Goal: Find specific page/section

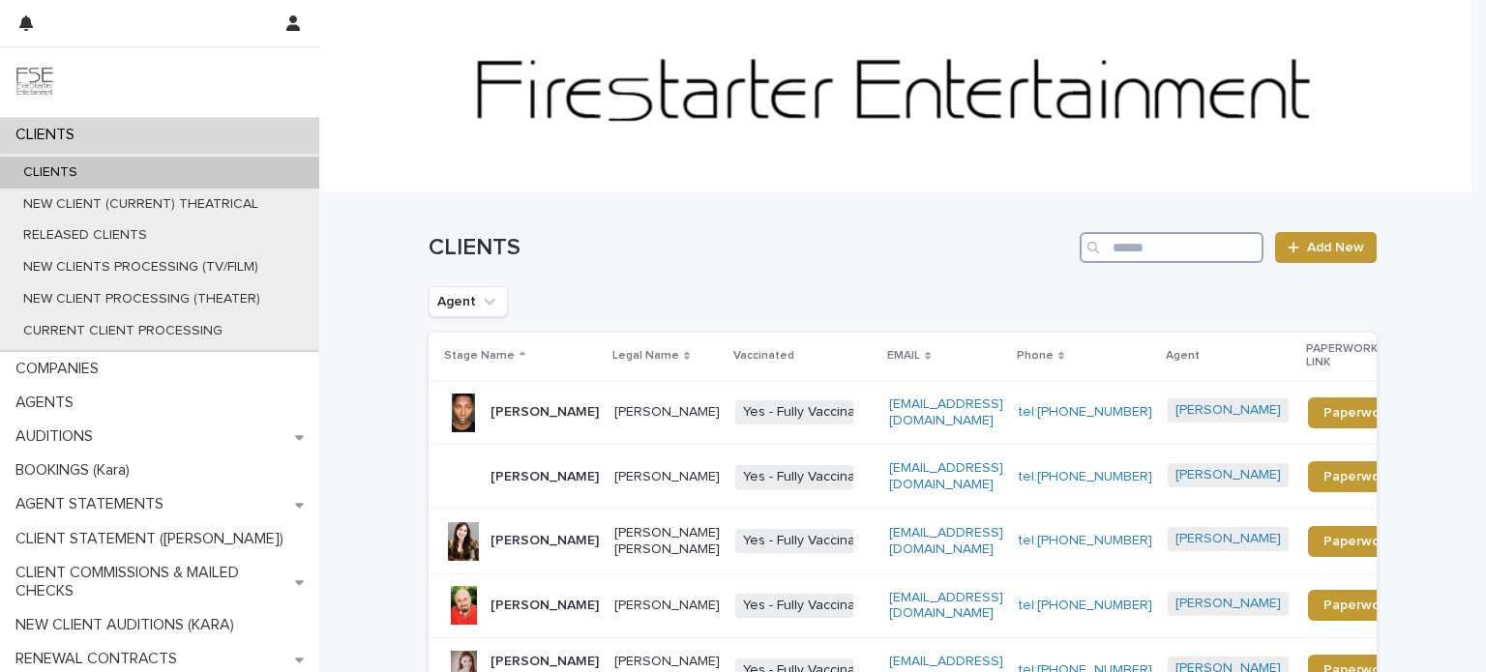
click at [1138, 245] on input "Search" at bounding box center [1172, 247] width 184 height 31
type input "*****"
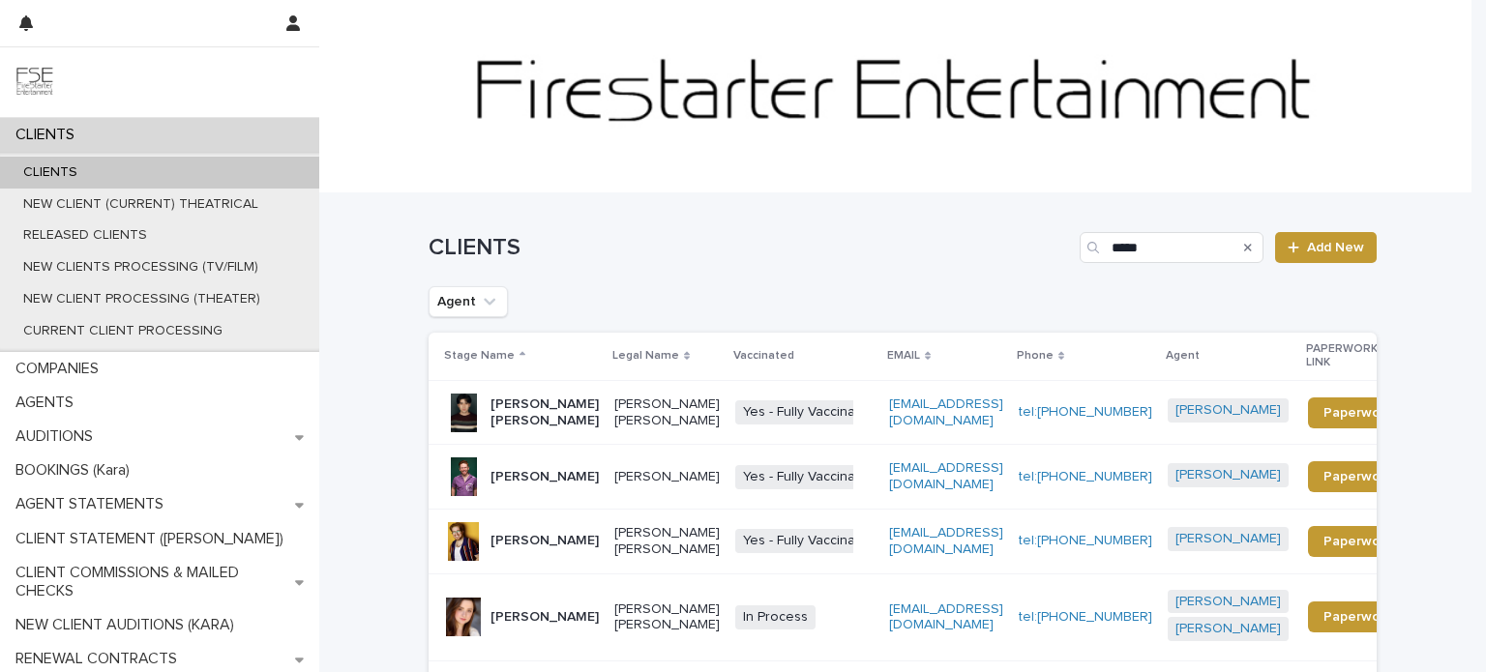
click at [550, 537] on p "[PERSON_NAME]" at bounding box center [545, 541] width 108 height 16
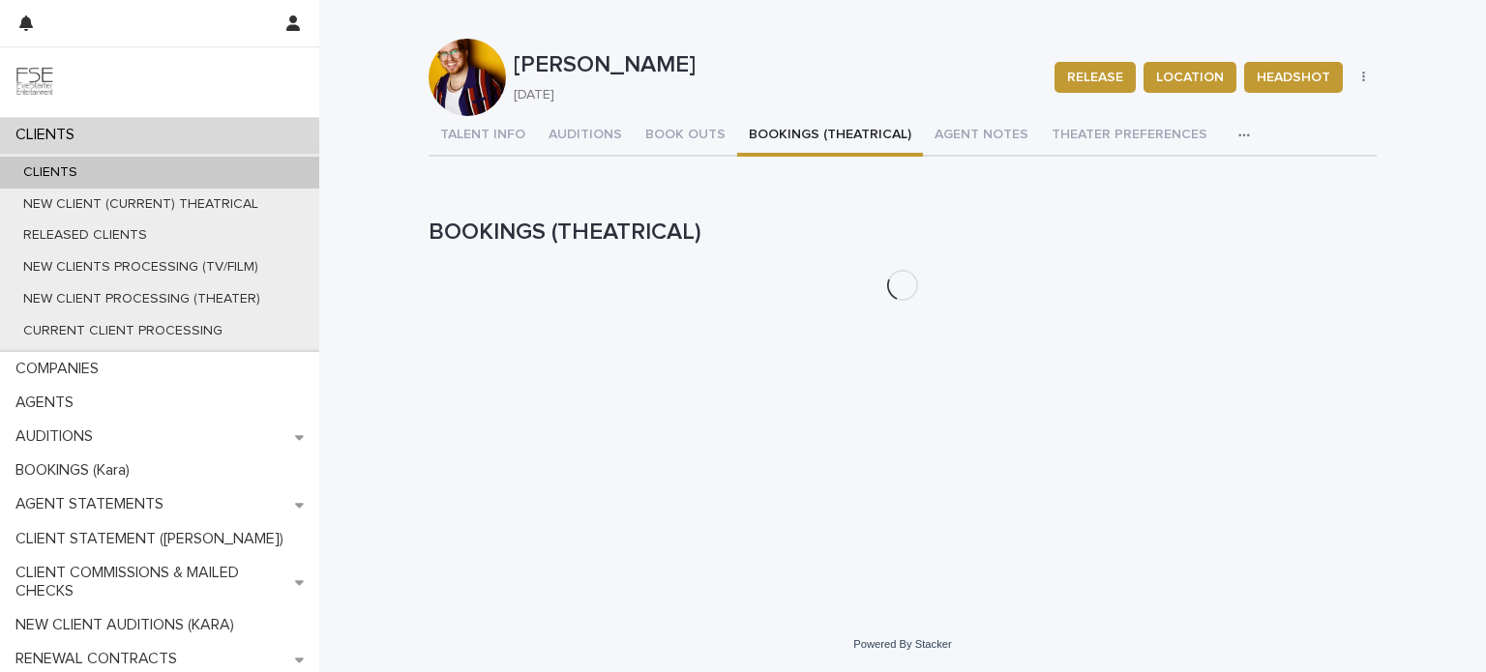
click at [802, 131] on button "BOOKINGS (THEATRICAL)" at bounding box center [830, 136] width 186 height 41
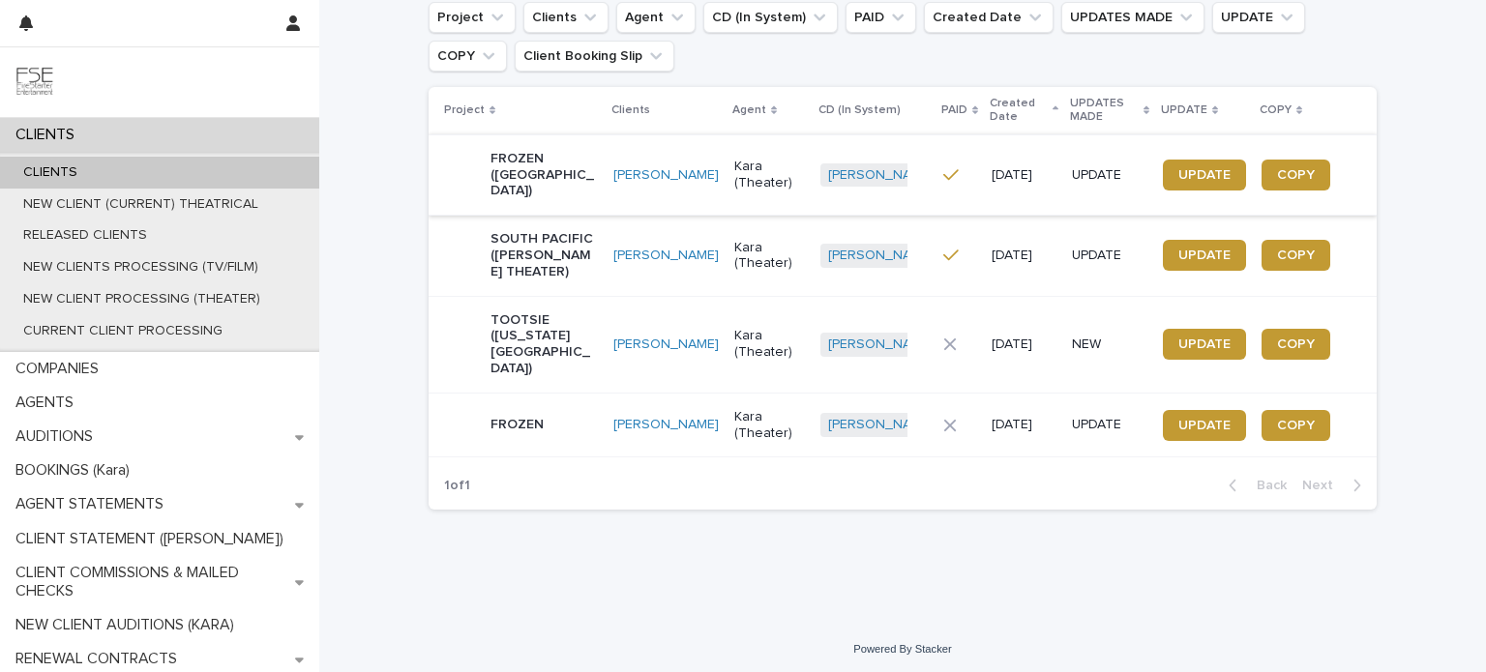
scroll to position [274, 0]
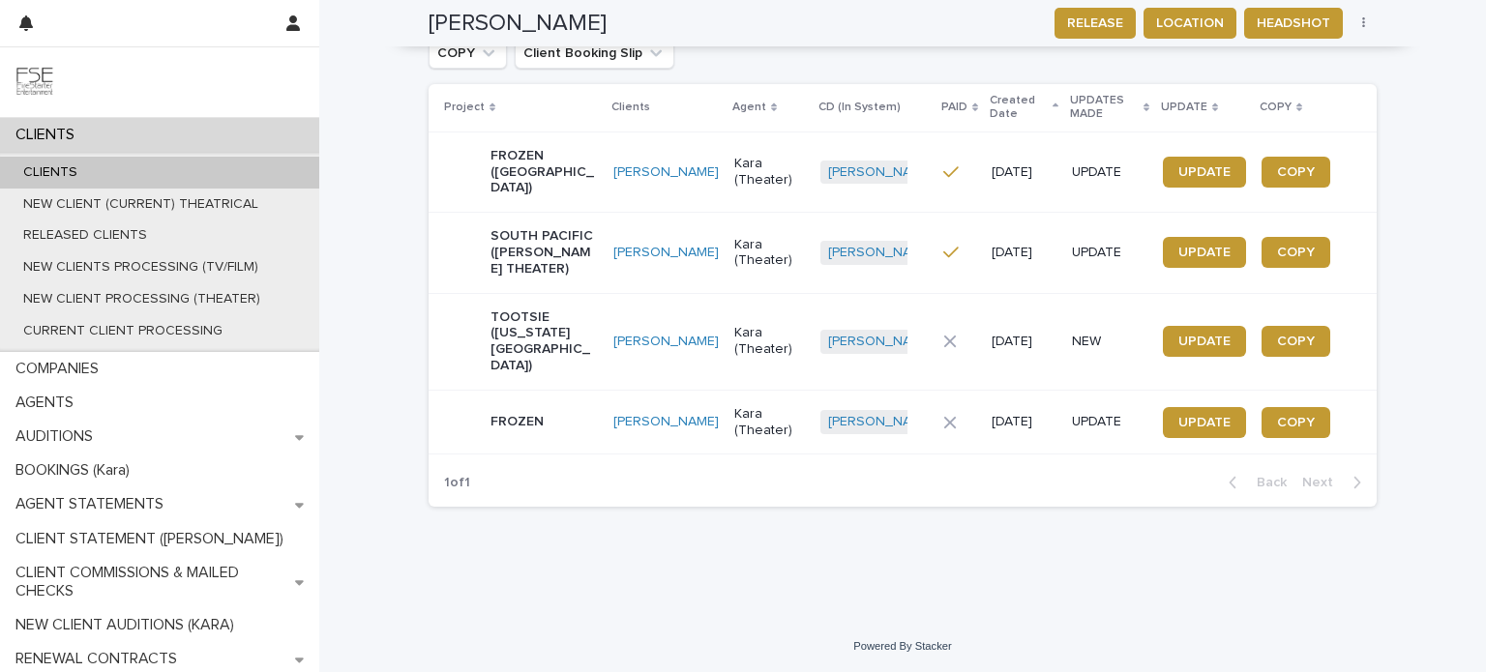
click at [582, 366] on p "TOOTSIE ([US_STATE][GEOGRAPHIC_DATA])" at bounding box center [544, 342] width 107 height 65
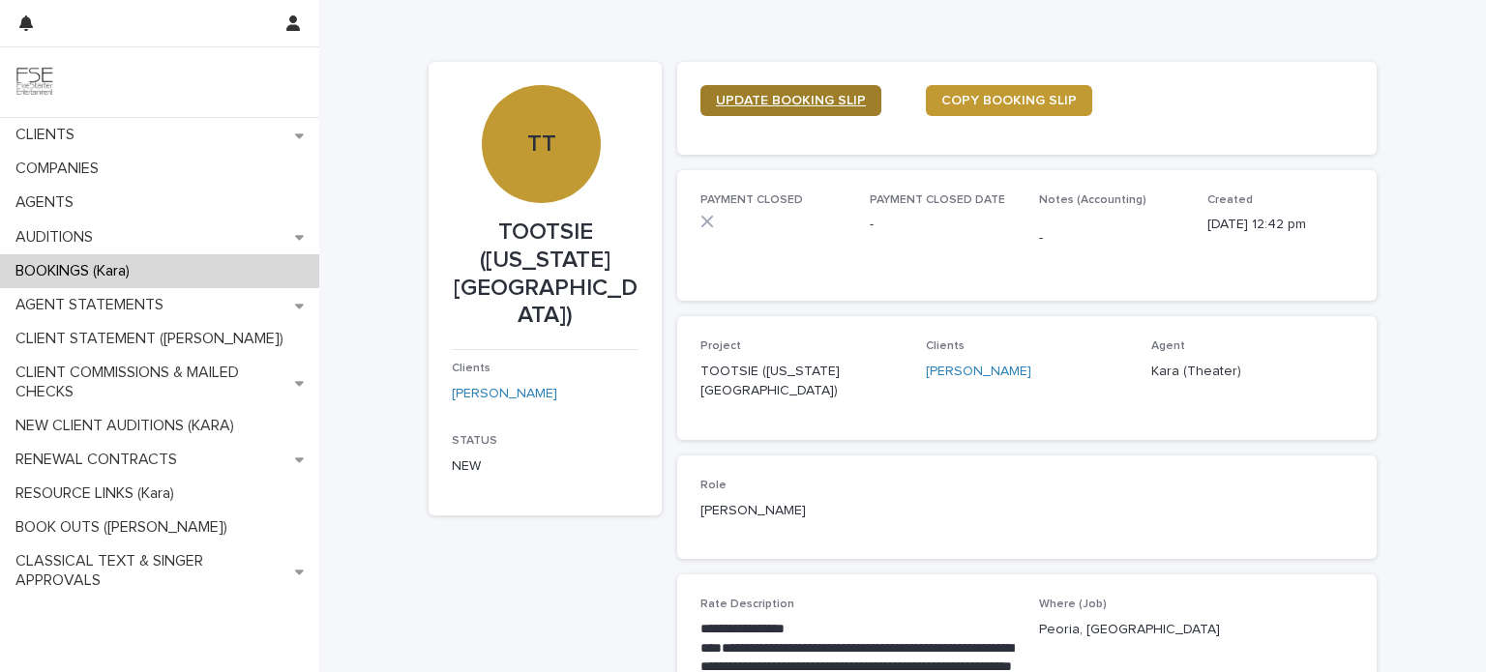
click at [779, 97] on span "UPDATE BOOKING SLIP" at bounding box center [791, 101] width 150 height 14
